Goal: Information Seeking & Learning: Learn about a topic

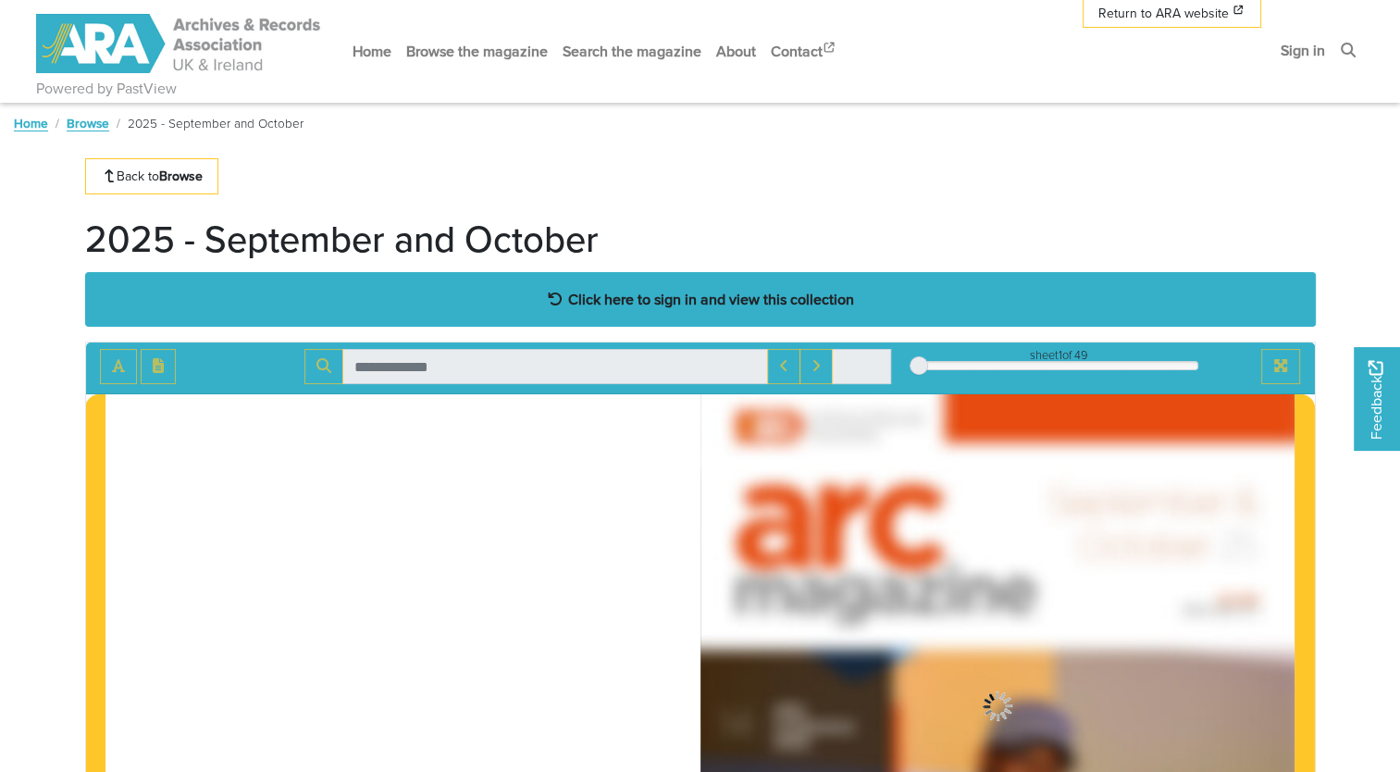
click at [783, 289] on strong "Click here to sign in and view this collection" at bounding box center [711, 299] width 286 height 20
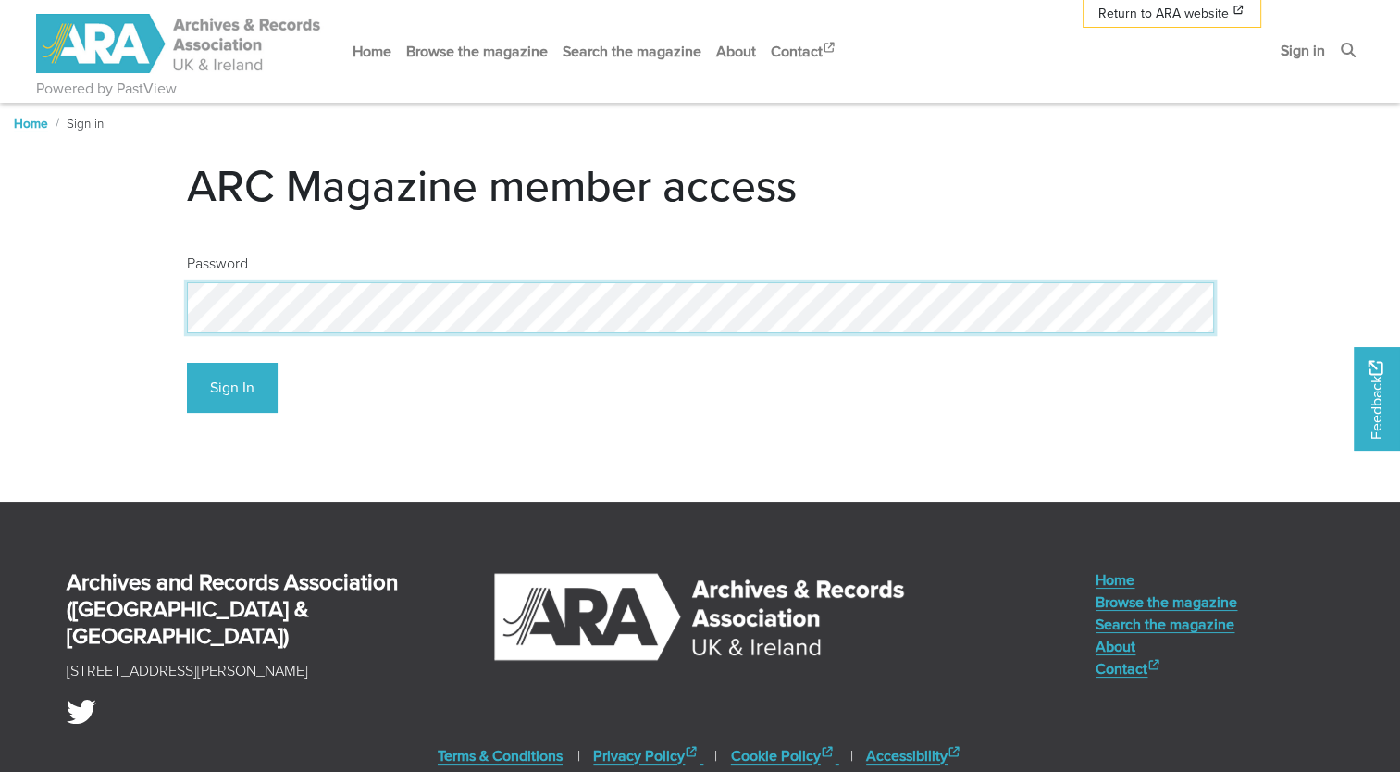
click at [187, 363] on button "Sign In" at bounding box center [232, 388] width 91 height 51
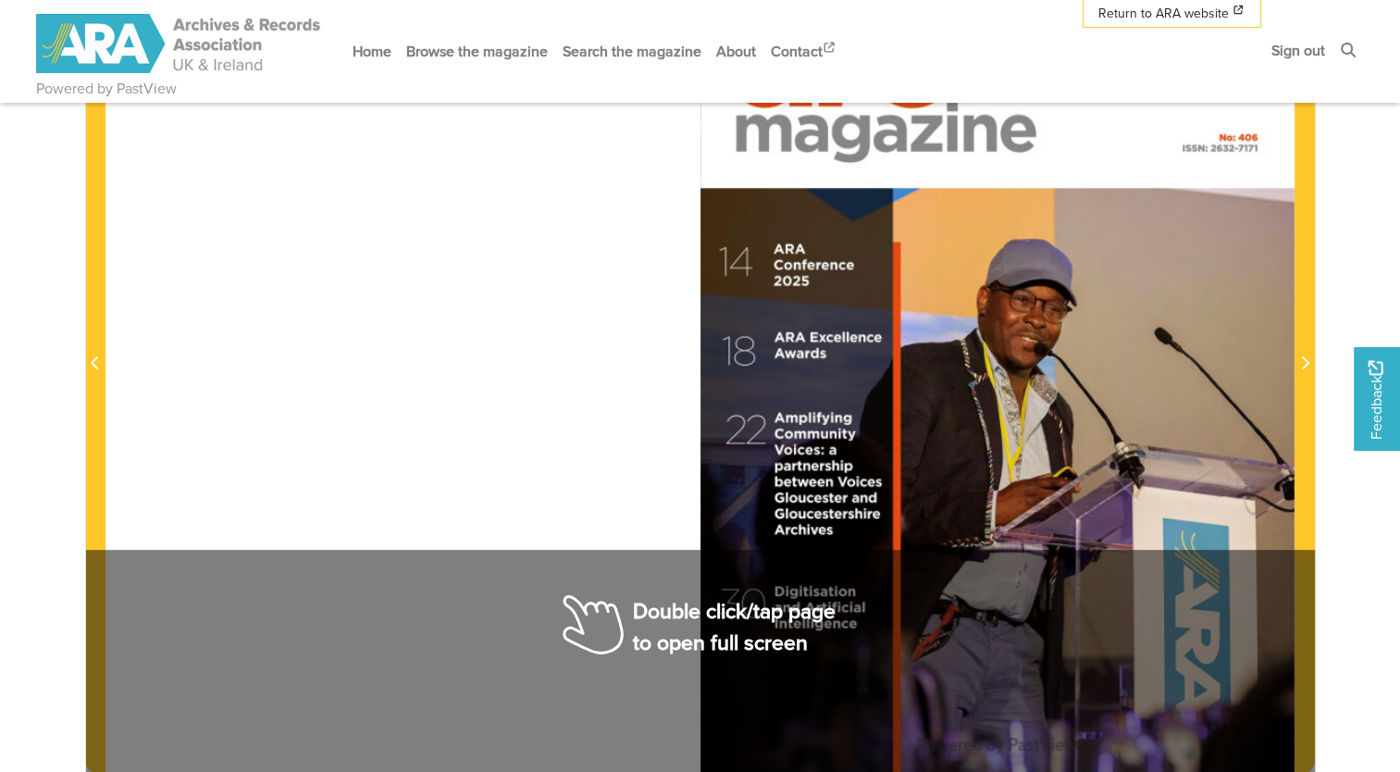
scroll to position [466, 0]
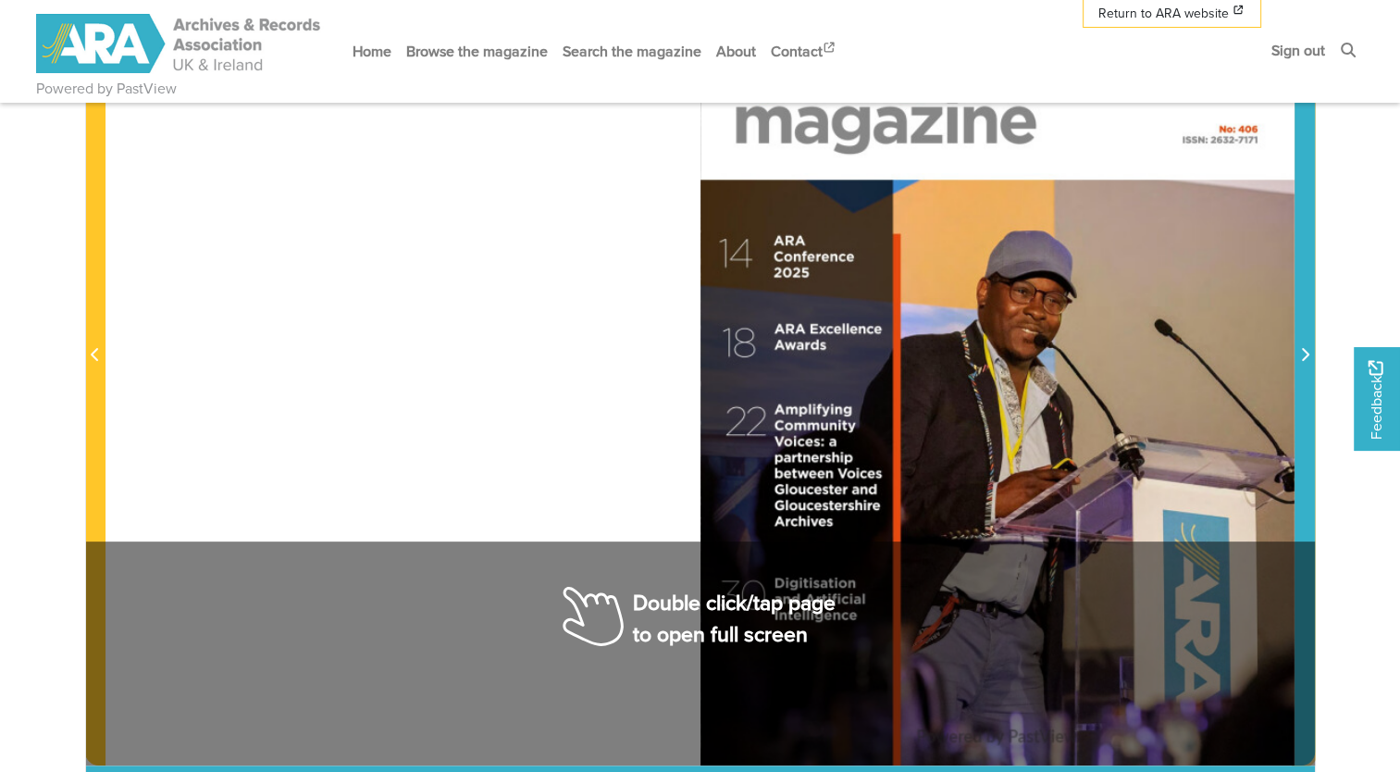
click at [1306, 331] on span "Next Page" at bounding box center [1304, 344] width 19 height 839
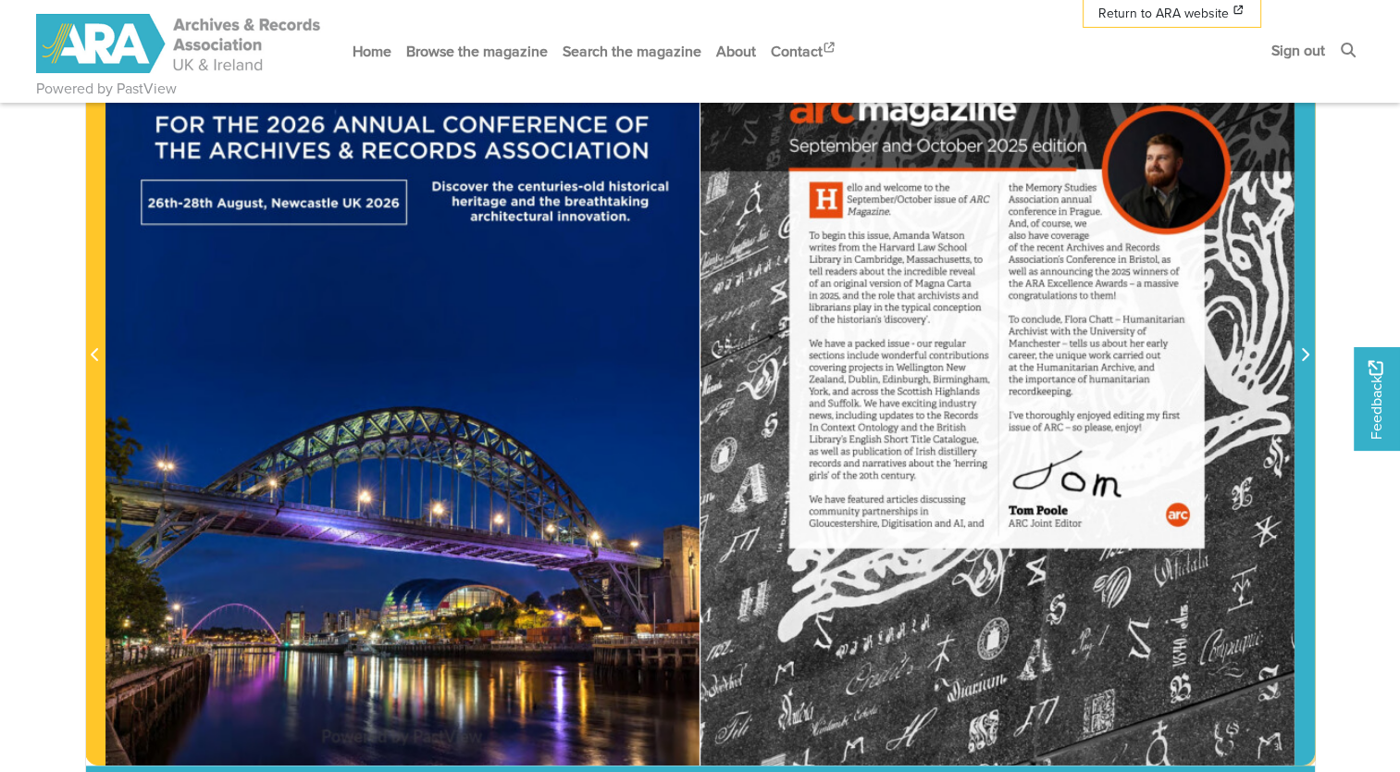
click at [1306, 331] on span "Next Page" at bounding box center [1304, 344] width 19 height 839
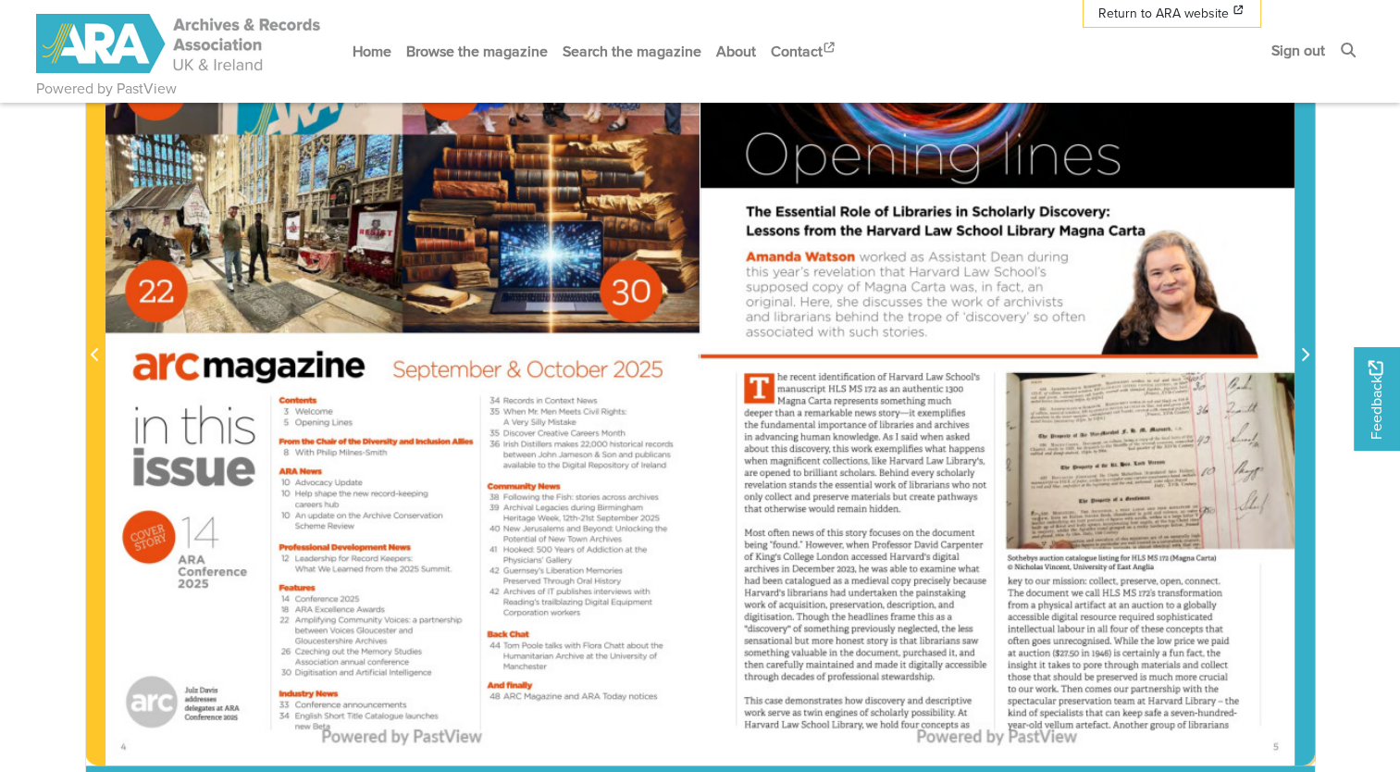
click at [1295, 360] on span "Next Page" at bounding box center [1304, 355] width 19 height 22
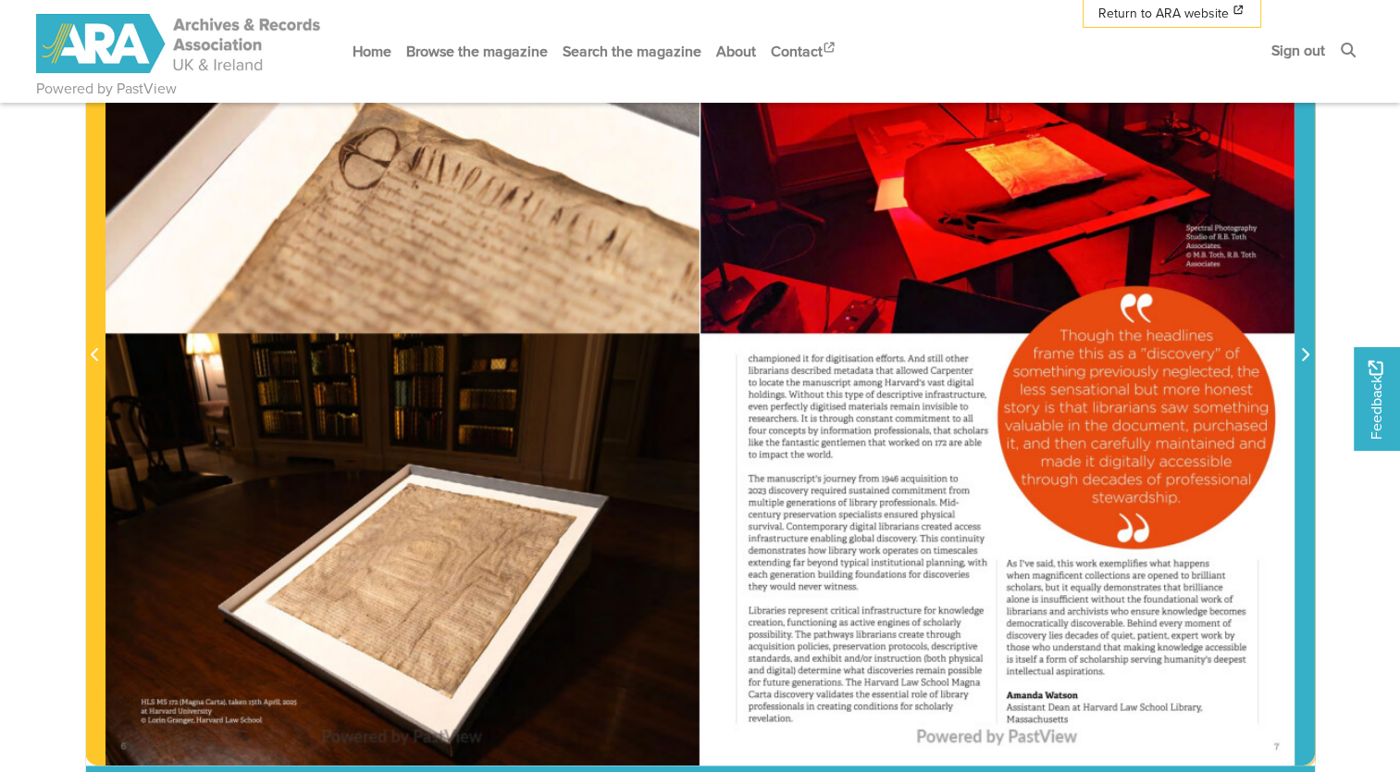
click at [1295, 360] on span "Next Page" at bounding box center [1304, 355] width 19 height 22
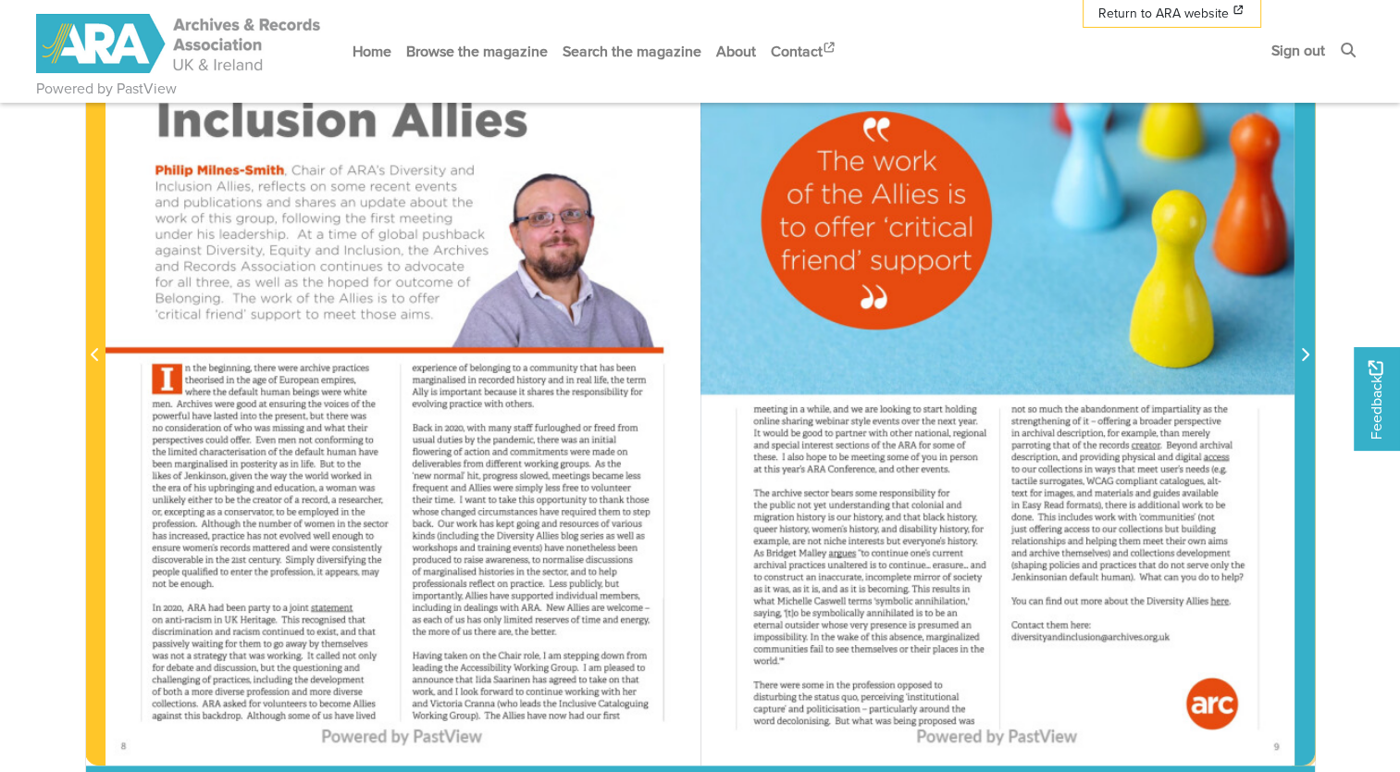
click at [1304, 354] on icon "Next Page" at bounding box center [1304, 354] width 9 height 15
